Goal: Check status: Check status

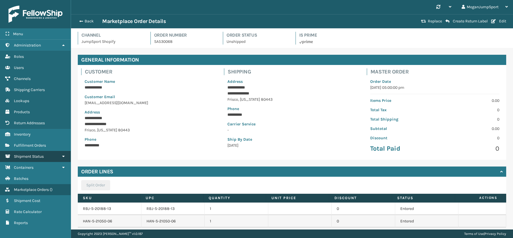
click at [27, 155] on span "Shipment Status" at bounding box center [29, 156] width 30 height 5
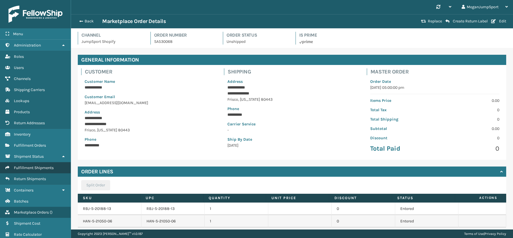
click at [28, 164] on link "Fulfillment Shipments" at bounding box center [35, 168] width 71 height 11
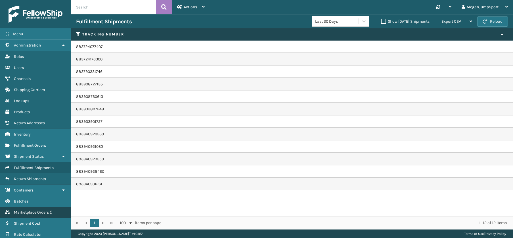
click at [31, 213] on span "Marketplace Orders" at bounding box center [31, 212] width 35 height 5
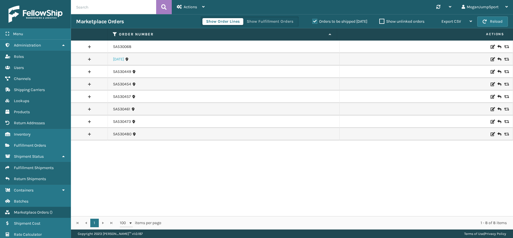
click at [120, 61] on link "[DATE]" at bounding box center [118, 60] width 11 height 6
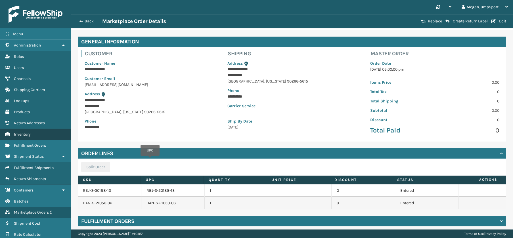
scroll to position [39, 0]
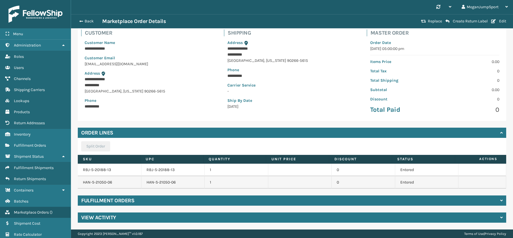
click at [209, 199] on div "Fulfillment Orders" at bounding box center [292, 201] width 429 height 10
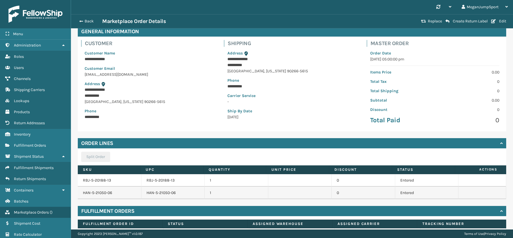
scroll to position [0, 0]
